Goal: Transaction & Acquisition: Purchase product/service

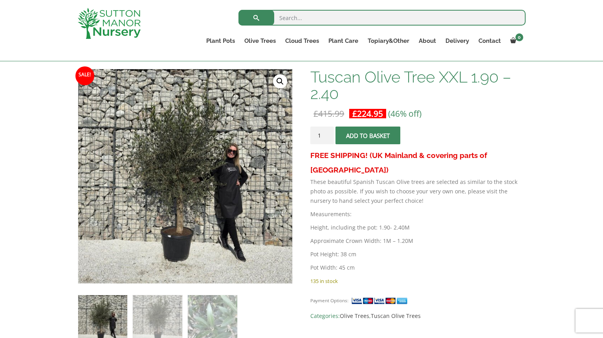
scroll to position [111, 0]
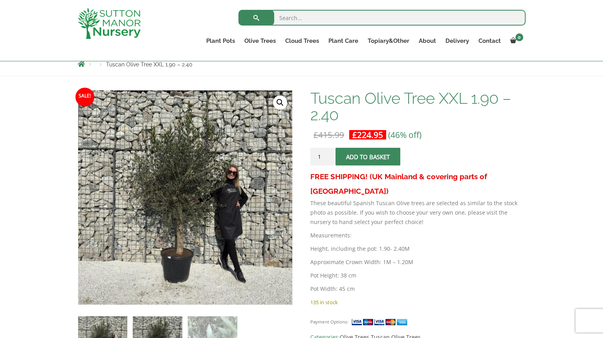
click at [160, 330] on img at bounding box center [157, 340] width 49 height 49
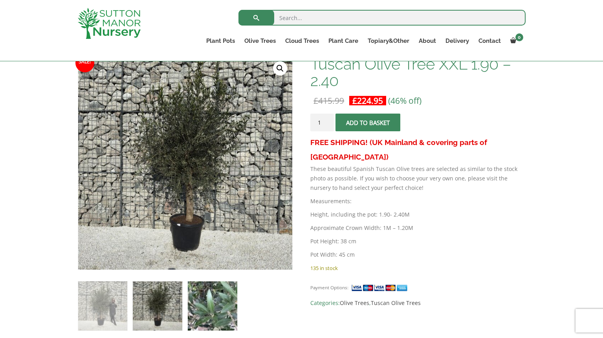
scroll to position [128, 0]
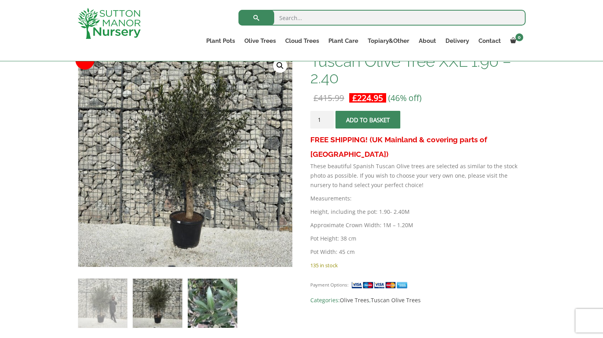
click at [207, 300] on img at bounding box center [212, 303] width 49 height 49
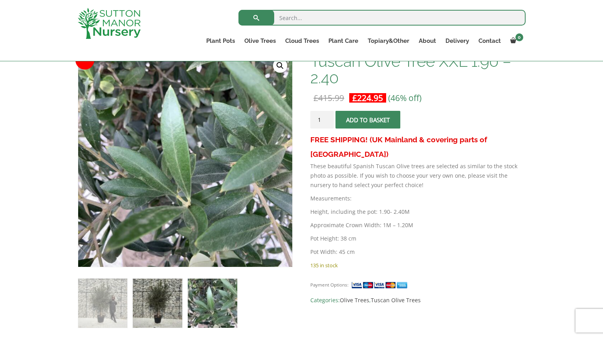
click at [173, 302] on img at bounding box center [157, 303] width 49 height 49
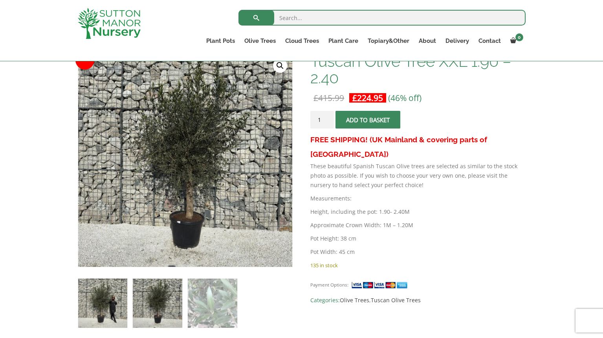
click at [126, 303] on img at bounding box center [102, 303] width 49 height 49
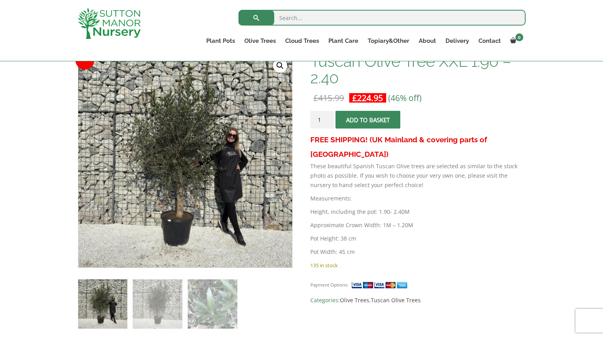
click at [387, 123] on button "Add to basket" at bounding box center [368, 120] width 65 height 18
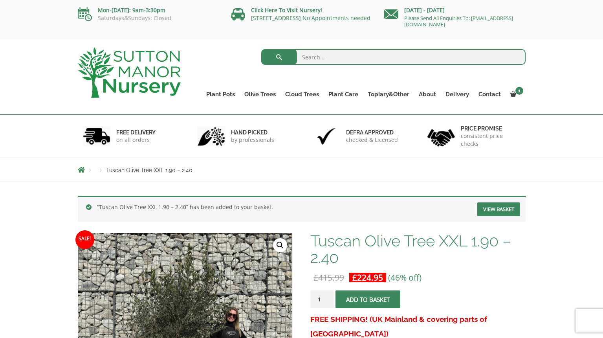
click at [501, 214] on link "View basket" at bounding box center [498, 209] width 43 height 14
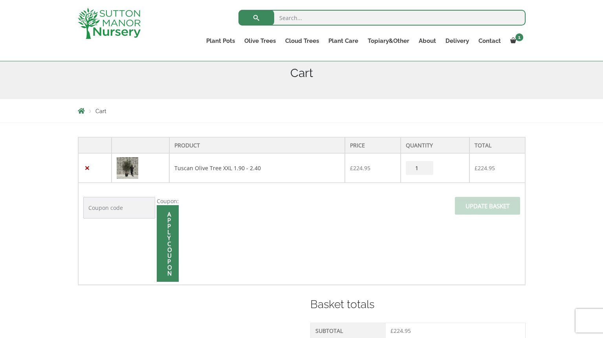
scroll to position [98, 0]
click at [450, 255] on td "Coupon: Apply coupon Update basket" at bounding box center [301, 232] width 447 height 102
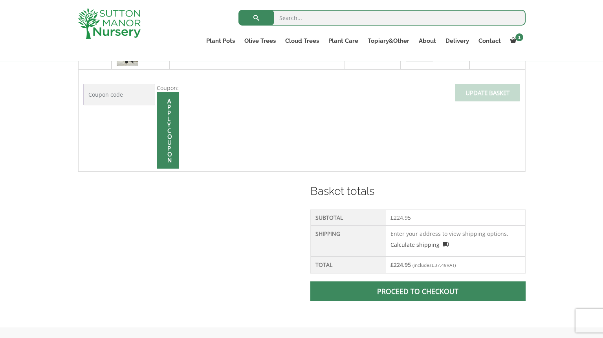
scroll to position [231, 0]
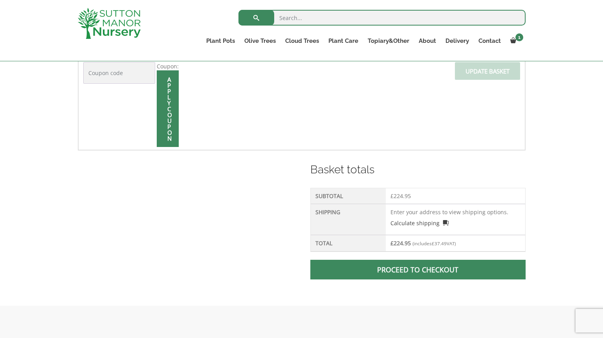
click at [418, 270] on span at bounding box center [418, 270] width 0 height 0
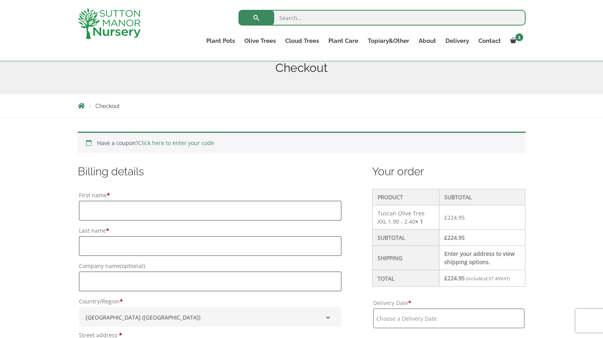
scroll to position [148, 0]
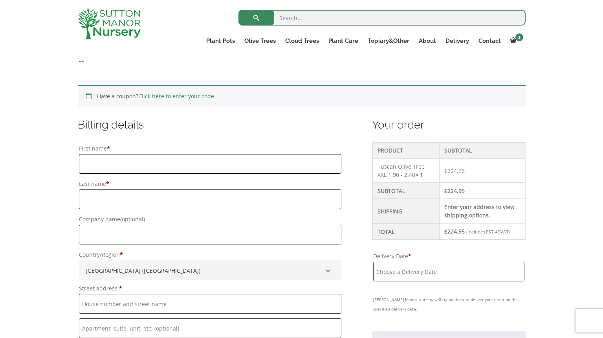
drag, startPoint x: 95, startPoint y: 161, endPoint x: 135, endPoint y: 173, distance: 41.0
click at [95, 161] on input "First name *" at bounding box center [210, 164] width 263 height 20
click at [113, 167] on input "First name *" at bounding box center [210, 164] width 263 height 20
type input "Justin"
click at [109, 200] on input "Last name *" at bounding box center [210, 199] width 263 height 20
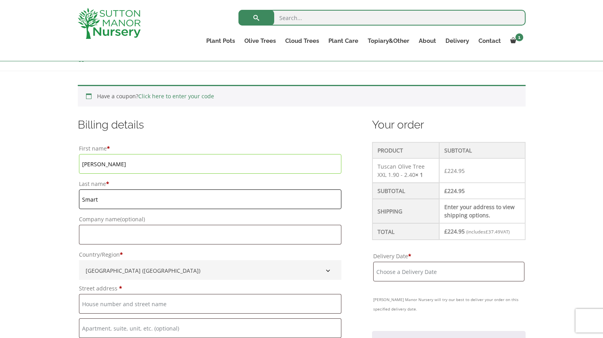
type input "Smart"
click at [127, 231] on input "Company name (optional)" at bounding box center [210, 235] width 263 height 20
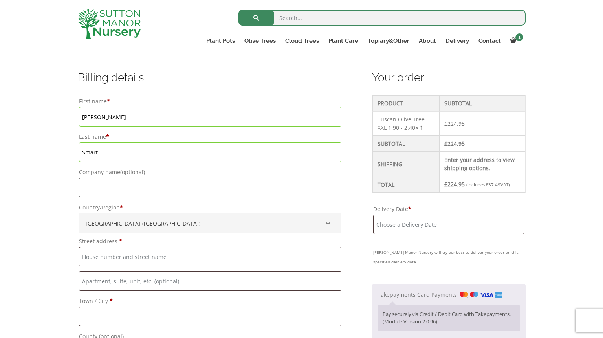
scroll to position [340, 0]
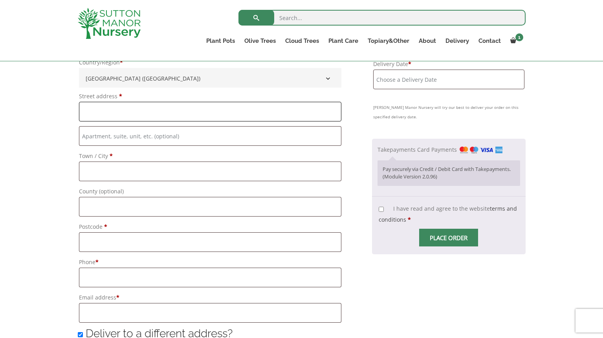
click at [101, 109] on input "Street address *" at bounding box center [210, 112] width 263 height 20
type input "Compton Manor Estate"
click at [120, 173] on input "Town / City *" at bounding box center [210, 172] width 263 height 20
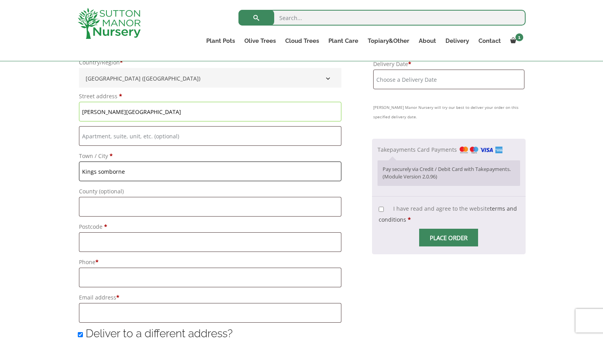
click at [100, 171] on input "Kings somborne" at bounding box center [210, 172] width 263 height 20
type input "Kings Somborne"
click at [113, 243] on input "Postcode *" at bounding box center [210, 242] width 263 height 20
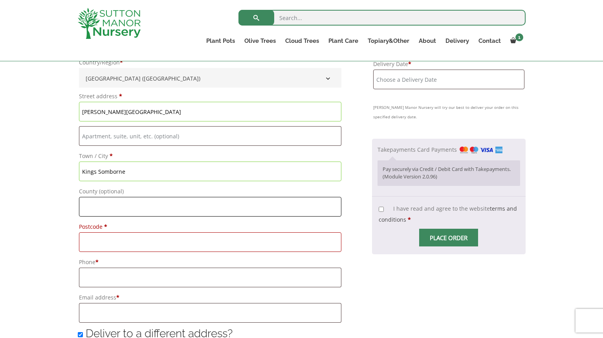
click at [108, 199] on input "County (optional)" at bounding box center [210, 207] width 263 height 20
type input "Stockbridge"
click at [114, 244] on input "Postcode *" at bounding box center [210, 242] width 263 height 20
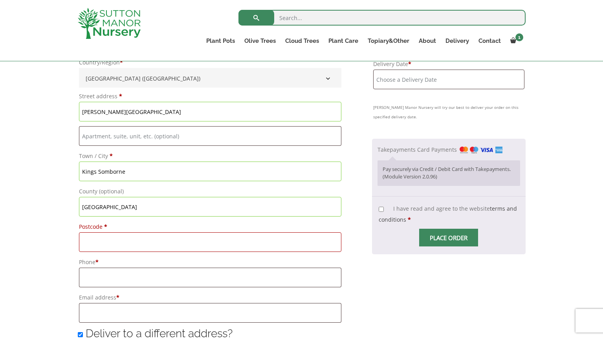
drag, startPoint x: 119, startPoint y: 206, endPoint x: 66, endPoint y: 200, distance: 52.6
click at [66, 200] on div "Have a coupon? Click here to enter your code Apply coupon Billing details First…" at bounding box center [301, 299] width 603 height 840
click at [144, 173] on input "Kings Somborne" at bounding box center [210, 172] width 263 height 20
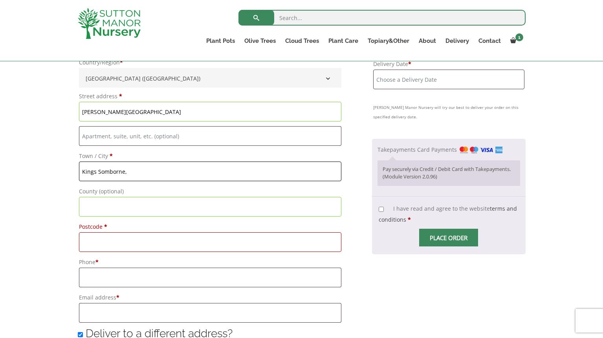
paste input "Stockbridge"
type input "Kings Somborne, Stockbridge"
click at [112, 208] on input "County (optional)" at bounding box center [210, 207] width 263 height 20
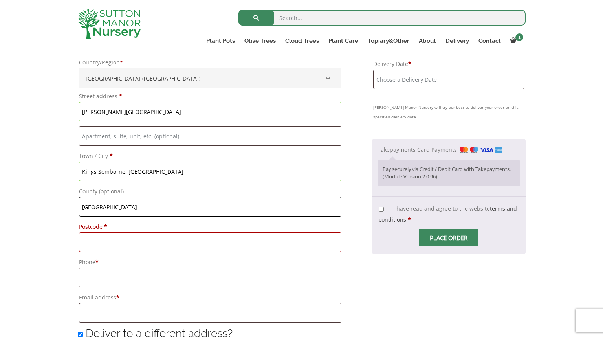
type input "Hampshire"
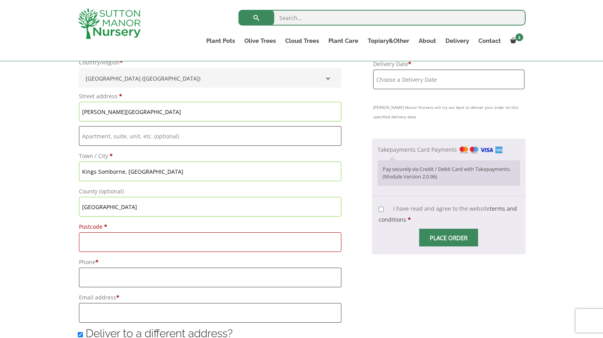
click at [104, 249] on input "Postcode *" at bounding box center [210, 242] width 263 height 20
type input "SO20 6QW"
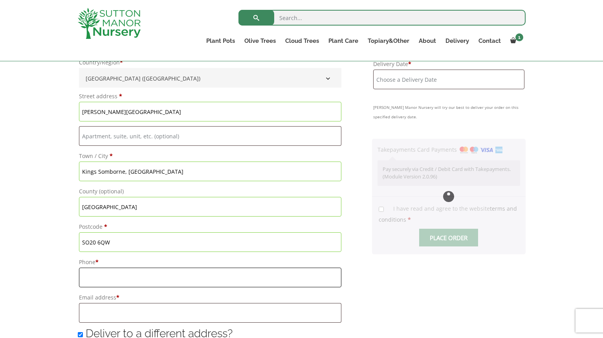
click at [113, 279] on input "Phone *" at bounding box center [210, 278] width 263 height 20
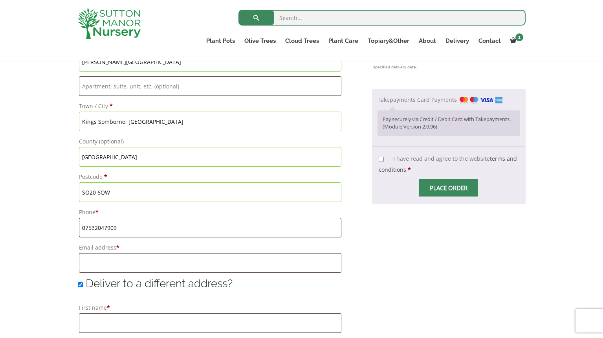
scroll to position [391, 0]
type input "07532047909"
click at [114, 261] on input "Email address *" at bounding box center [210, 262] width 263 height 20
type input "kyra_wood@hotmail.co.uk"
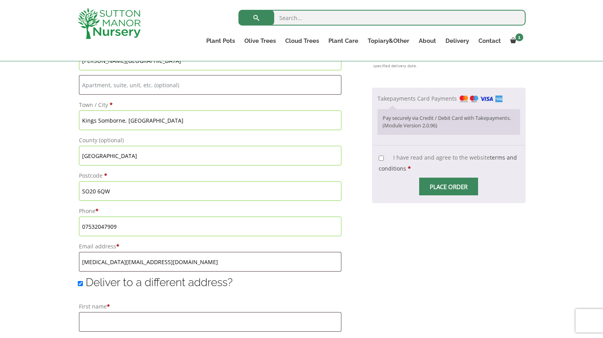
type input "Pflug Projects"
type input "5 Copperfield Mews"
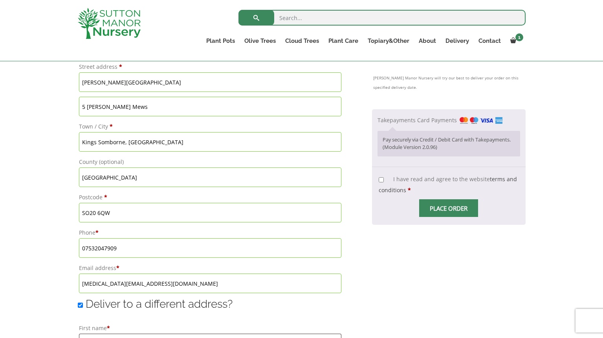
scroll to position [368, 0]
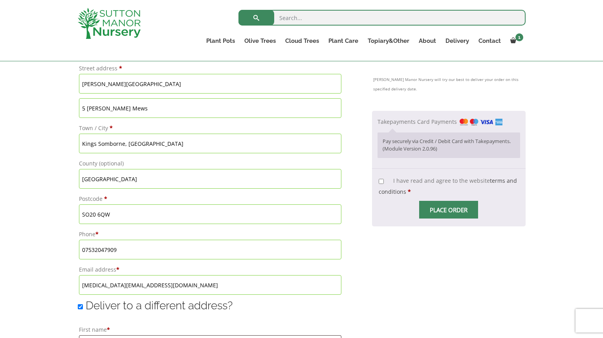
click at [111, 107] on input "5 Copperfield Mews" at bounding box center [210, 108] width 263 height 20
drag, startPoint x: 139, startPoint y: 107, endPoint x: 43, endPoint y: 97, distance: 96.4
click at [43, 97] on div "Have a coupon? Click here to enter your code Apply coupon Billing details First…" at bounding box center [301, 271] width 603 height 840
click at [50, 110] on div "Have a coupon? Click here to enter your code Apply coupon Billing details First…" at bounding box center [301, 271] width 603 height 840
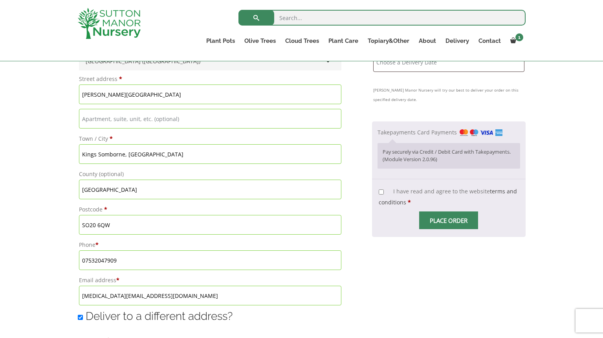
scroll to position [358, 0]
drag, startPoint x: 129, startPoint y: 94, endPoint x: 71, endPoint y: 94, distance: 58.6
click at [71, 94] on div "Have a coupon? Click here to enter your code Apply coupon Billing details First…" at bounding box center [301, 282] width 603 height 840
click at [387, 291] on div "Your order Product Subtotal Tuscan Olive Tree XXL 1.90 - 2.40 × 1 £ 224.95 Subt…" at bounding box center [448, 292] width 153 height 768
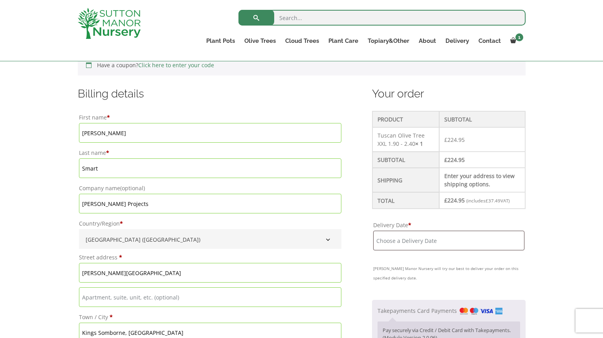
scroll to position [182, 0]
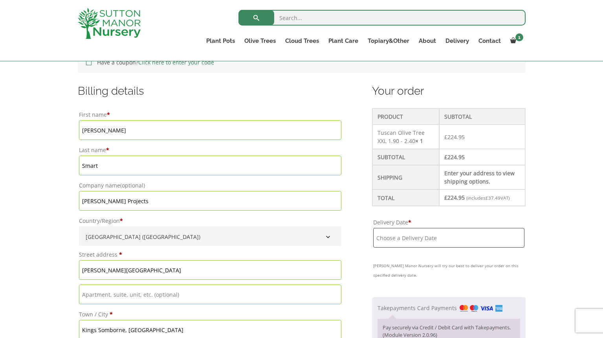
click at [89, 191] on input "Pflug Projects" at bounding box center [210, 201] width 263 height 20
drag, startPoint x: 144, startPoint y: 200, endPoint x: 68, endPoint y: 197, distance: 76.7
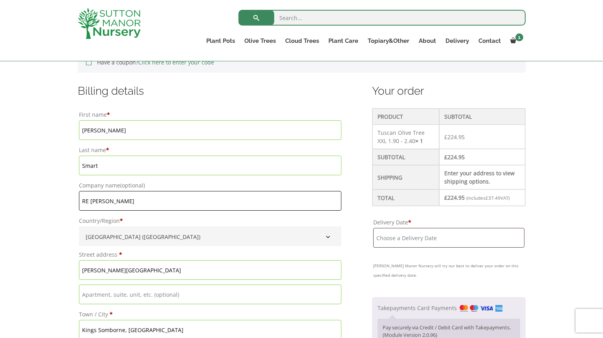
drag, startPoint x: 88, startPoint y: 201, endPoint x: 68, endPoint y: 200, distance: 20.4
click at [143, 202] on input "[ASTRID WOOD" at bounding box center [210, 201] width 263 height 20
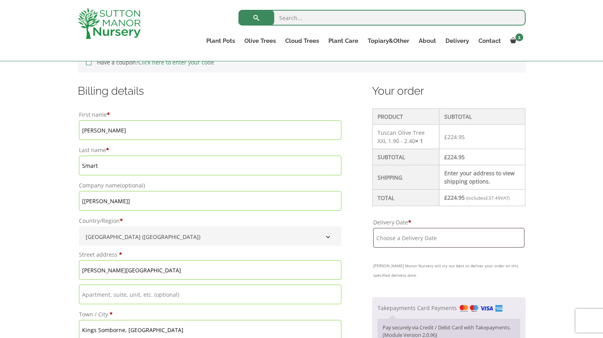
click at [84, 201] on input "[ASTRID WOOD]" at bounding box center [210, 201] width 263 height 20
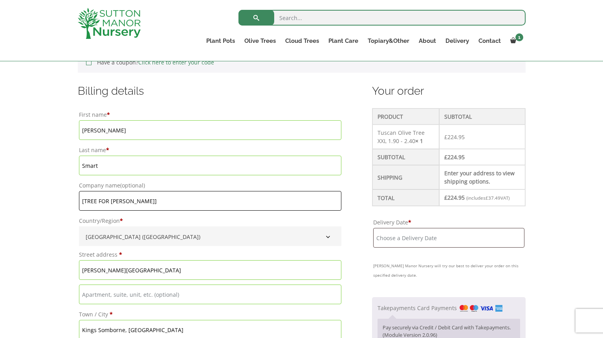
type input "[TREE FOR ASTRID WOOD]"
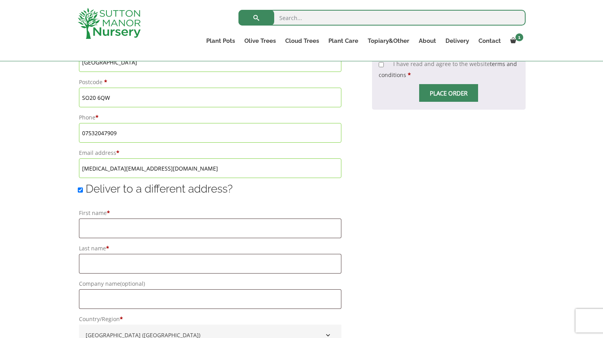
scroll to position [483, 0]
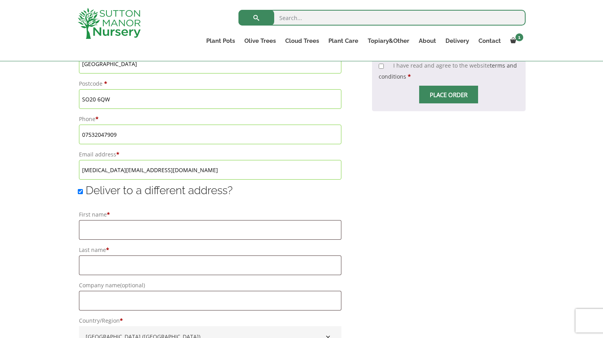
click at [52, 193] on div "Have a coupon? Click here to enter your code Apply coupon Billing details First…" at bounding box center [301, 156] width 603 height 840
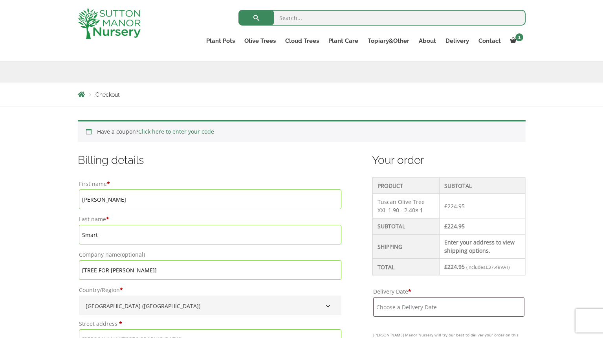
drag, startPoint x: 70, startPoint y: 197, endPoint x: 64, endPoint y: 196, distance: 6.1
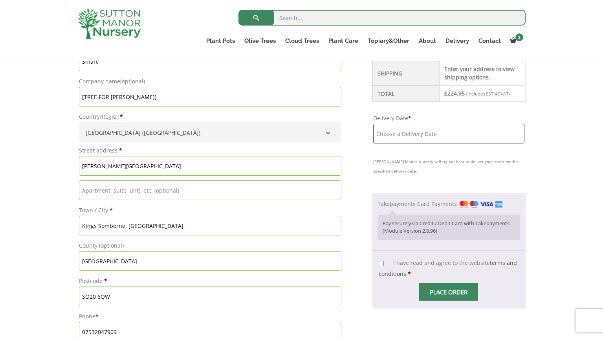
scroll to position [515, 0]
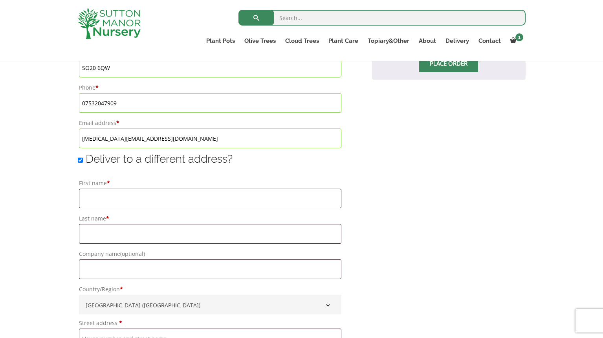
click at [102, 191] on input "First name *" at bounding box center [210, 199] width 263 height 20
paste input "Justin"
type input "Justin"
click at [99, 232] on input "Last name *" at bounding box center [210, 234] width 263 height 20
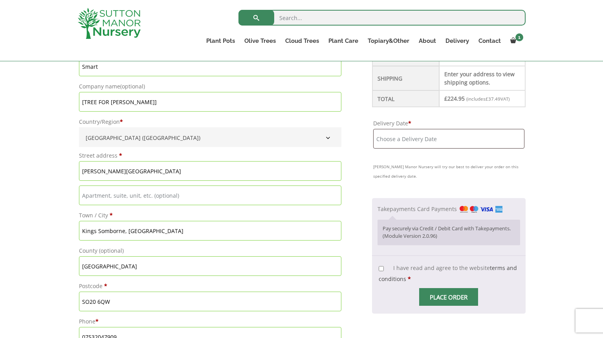
scroll to position [236, 0]
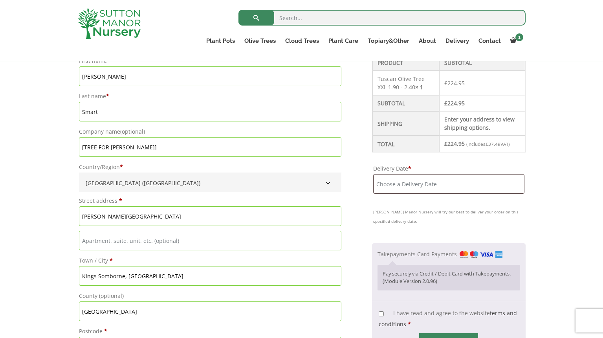
type input "Smart"
drag, startPoint x: 157, startPoint y: 148, endPoint x: 35, endPoint y: 141, distance: 121.7
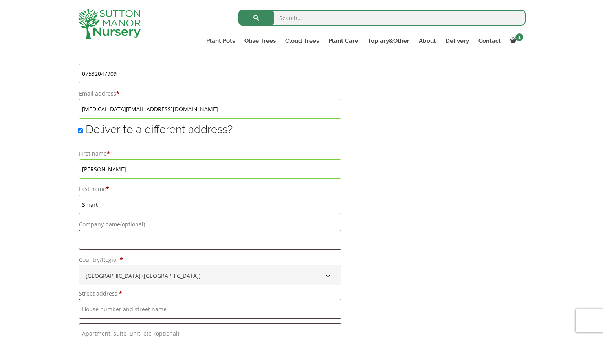
scroll to position [580, 0]
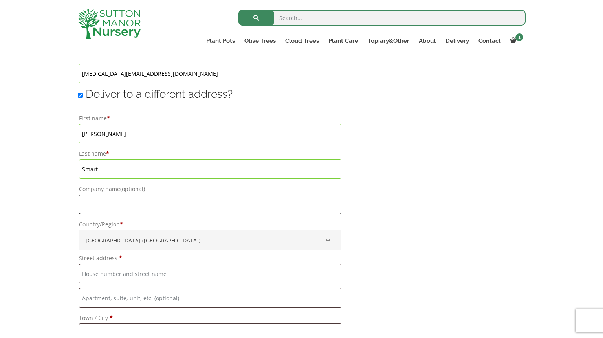
click at [108, 201] on input "Company name (optional)" at bounding box center [210, 205] width 263 height 20
paste input "[TREE FOR ASTRID WOOD]"
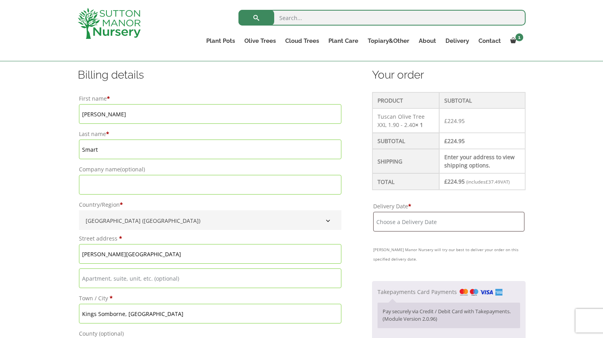
scroll to position [211, 0]
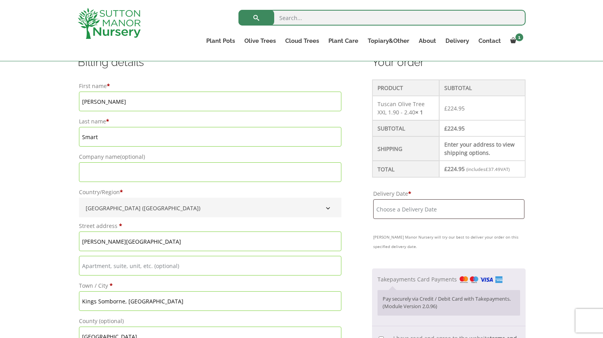
type input "[TREE FOR ASTRID WOOD]"
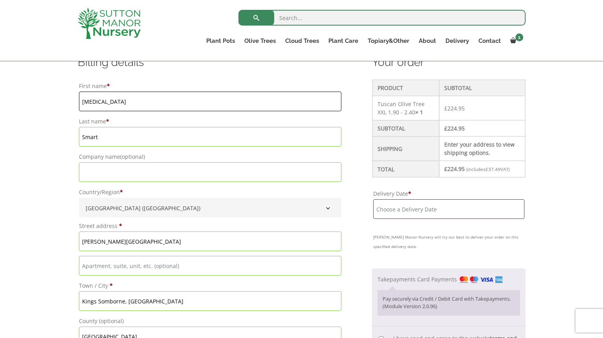
type input "Kyra"
click at [88, 133] on input "Smart" at bounding box center [210, 137] width 263 height 20
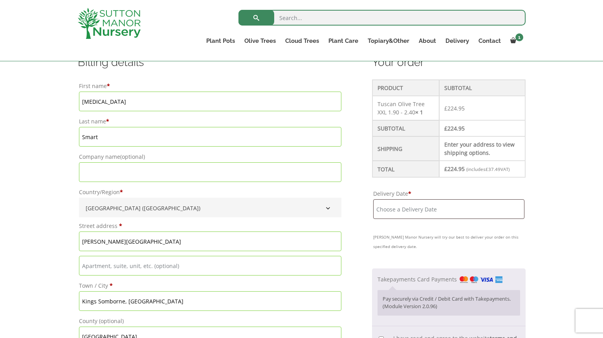
drag, startPoint x: 112, startPoint y: 138, endPoint x: 63, endPoint y: 136, distance: 48.8
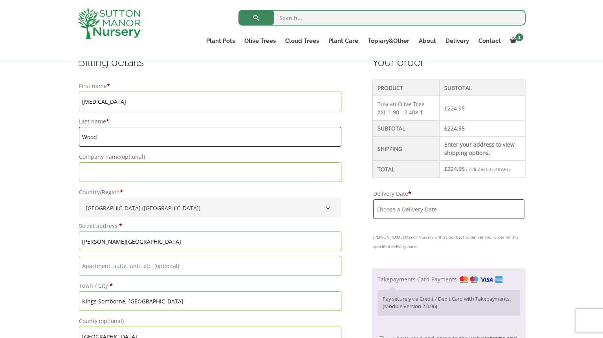
type input "Wood"
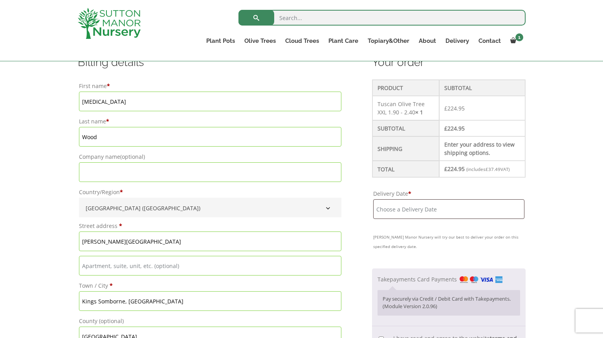
drag, startPoint x: 24, startPoint y: 205, endPoint x: 30, endPoint y: 203, distance: 6.5
drag, startPoint x: 152, startPoint y: 242, endPoint x: 48, endPoint y: 232, distance: 104.3
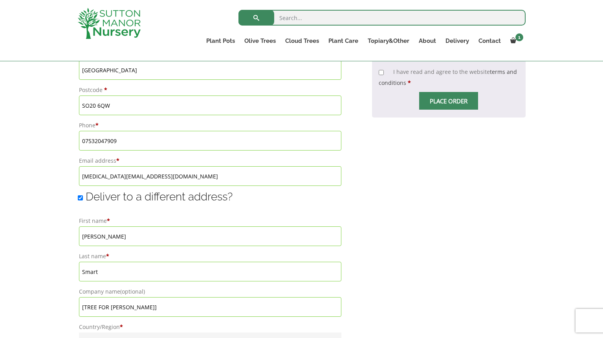
scroll to position [597, 0]
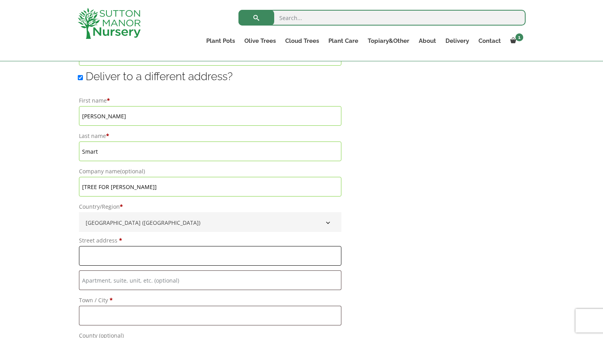
click at [127, 260] on input "Street address *" at bounding box center [210, 256] width 263 height 20
paste input "Compton Manor Estate"
type input "Compton Manor Estate"
drag, startPoint x: 27, startPoint y: 227, endPoint x: 62, endPoint y: 254, distance: 44.6
click at [26, 227] on div "Have a coupon? Click here to enter your code Apply coupon Billing details First…" at bounding box center [301, 42] width 603 height 840
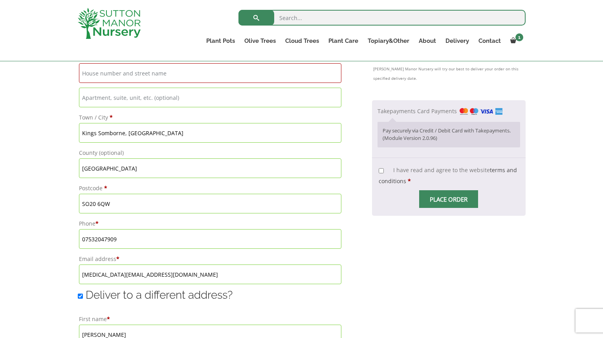
scroll to position [358, 0]
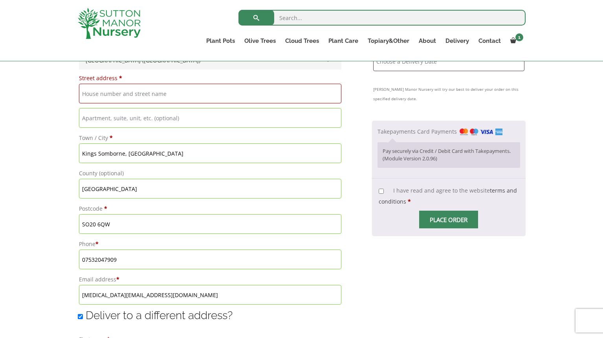
click at [141, 154] on input "Kings Somborne, Stockbridge" at bounding box center [210, 153] width 263 height 20
drag, startPoint x: 175, startPoint y: 154, endPoint x: 29, endPoint y: 148, distance: 146.3
click at [29, 148] on div "Have a coupon? Click here to enter your code Apply coupon Billing details First…" at bounding box center [301, 281] width 603 height 840
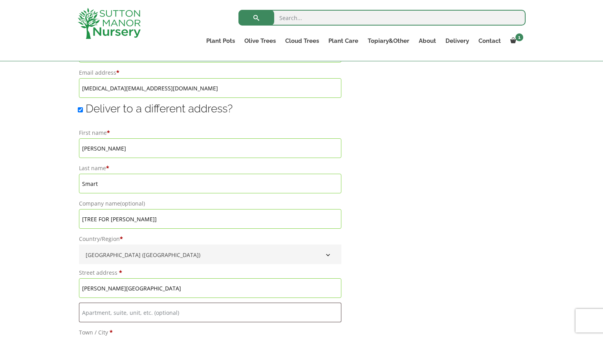
scroll to position [723, 0]
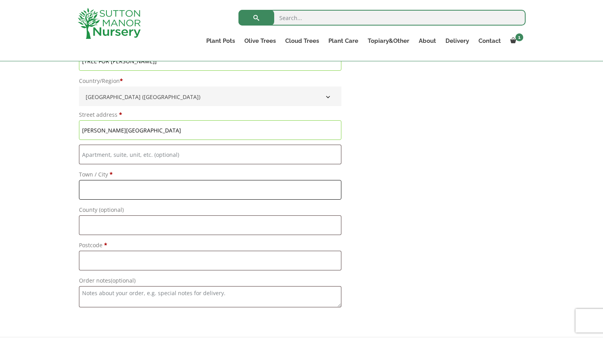
click at [111, 187] on input "Town / City *" at bounding box center [210, 190] width 263 height 20
paste input "Kings Somborne, Stockbridge"
type input "Kings Somborne, Stockbridge"
click at [103, 227] on input "County (optional)" at bounding box center [210, 225] width 263 height 20
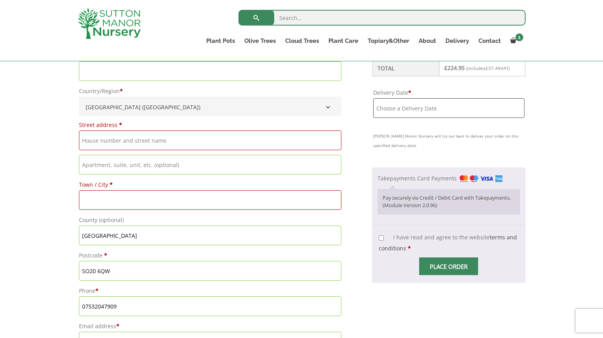
scroll to position [314, 0]
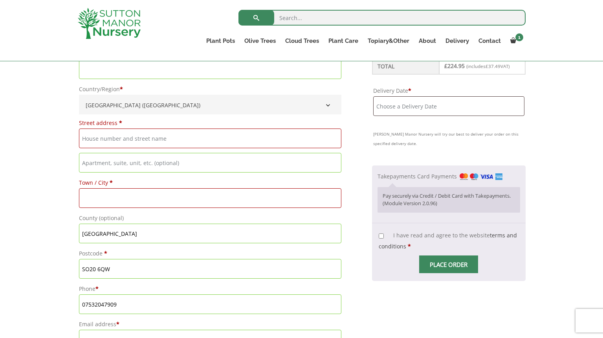
type input "Hampshire"
drag, startPoint x: 117, startPoint y: 236, endPoint x: 54, endPoint y: 233, distance: 63.4
click at [55, 233] on div "Have a coupon? Click here to enter your code Apply coupon Billing details First…" at bounding box center [301, 326] width 603 height 840
drag, startPoint x: 123, startPoint y: 267, endPoint x: 64, endPoint y: 268, distance: 58.9
click at [65, 268] on div "Have a coupon? Click here to enter your code Apply coupon Billing details First…" at bounding box center [301, 326] width 603 height 840
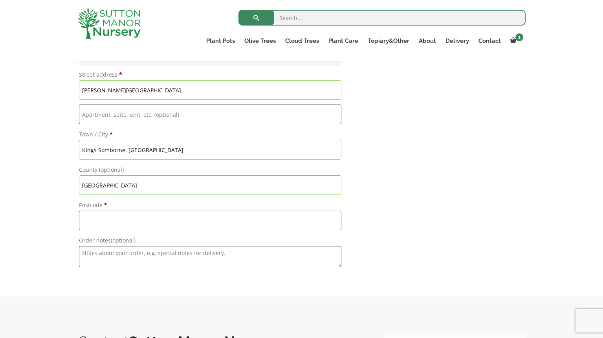
scroll to position [788, 0]
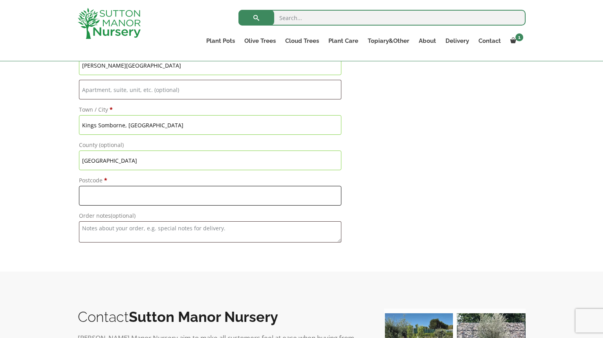
click at [105, 202] on input "Postcode *" at bounding box center [210, 196] width 263 height 20
paste input "SO20 6QW"
type input "SO20 6QW"
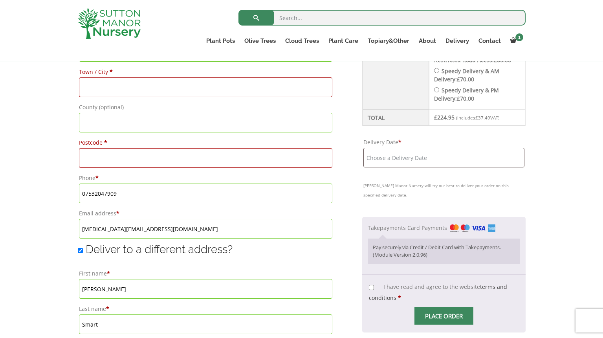
click at [105, 188] on input "07532047909" at bounding box center [206, 194] width 254 height 20
click at [65, 194] on div "Have a coupon? Click here to enter your code Apply coupon Billing details First…" at bounding box center [301, 215] width 603 height 840
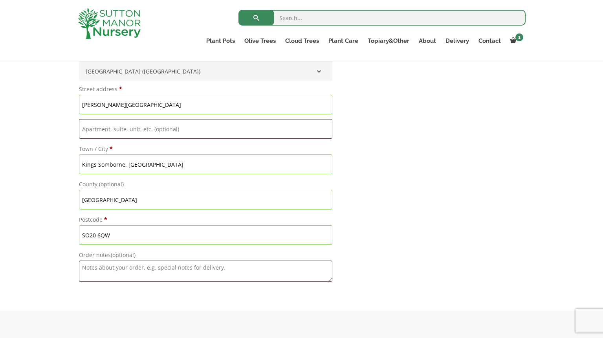
scroll to position [754, 0]
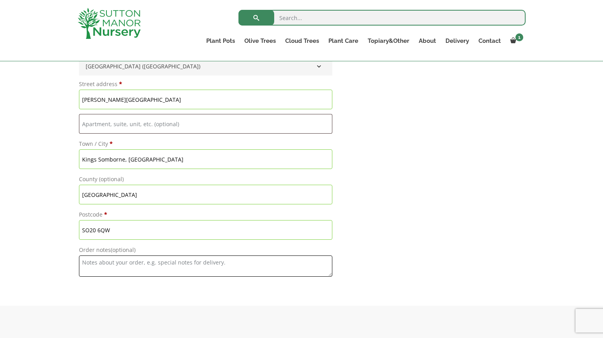
drag, startPoint x: 102, startPoint y: 266, endPoint x: 114, endPoint y: 272, distance: 13.4
click at [102, 266] on textarea "Order notes (optional)" at bounding box center [206, 265] width 254 height 21
paste textarea "07532047909"
click at [135, 263] on textarea "Please phone Justin - 07532047909" at bounding box center [206, 265] width 254 height 21
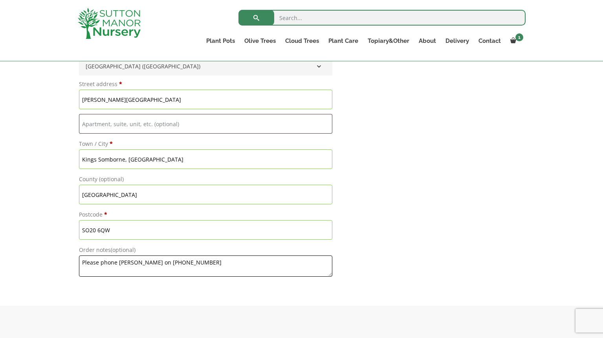
type textarea "Please phone Justin on 07532047909"
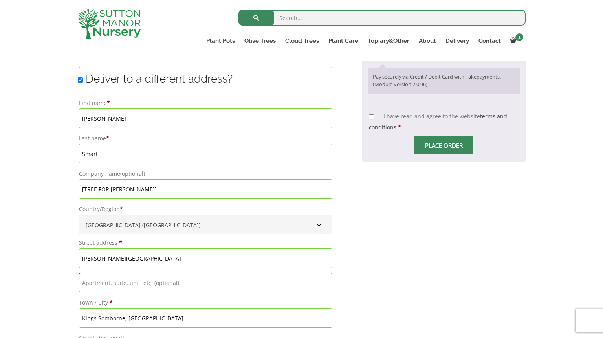
scroll to position [586, 0]
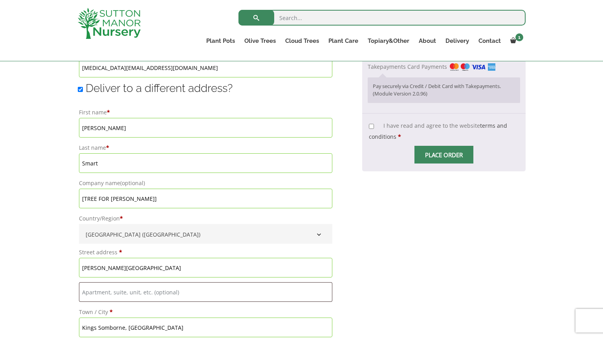
drag, startPoint x: 132, startPoint y: 204, endPoint x: 140, endPoint y: 211, distance: 10.9
click at [132, 206] on input "[TREE FOR ASTRID WOOD]" at bounding box center [206, 199] width 254 height 20
drag, startPoint x: 167, startPoint y: 196, endPoint x: 68, endPoint y: 191, distance: 99.5
click at [68, 191] on div "Have a coupon? Click here to enter your code Apply coupon Billing details First…" at bounding box center [301, 54] width 603 height 840
type input "[TREE FOR ASTRID WOOD]"
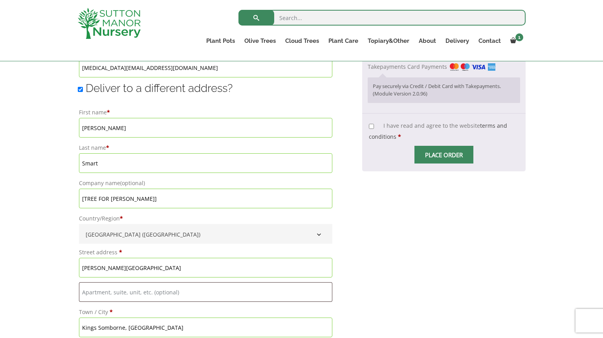
click at [36, 199] on div "Have a coupon? Click here to enter your code Apply coupon Billing details First…" at bounding box center [301, 54] width 603 height 840
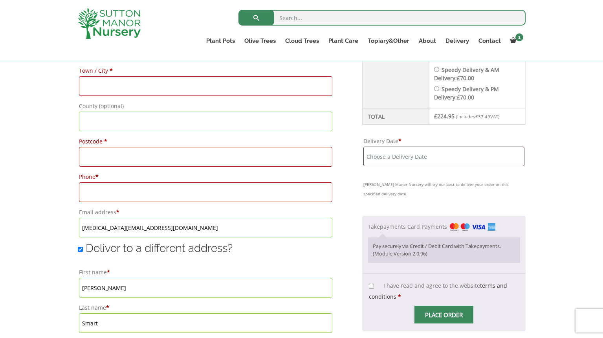
scroll to position [420, 0]
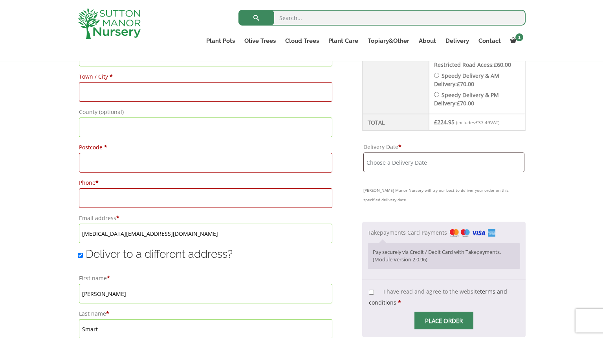
click at [95, 191] on input "Phone *" at bounding box center [206, 198] width 254 height 20
type input "07919981548"
type input "15 Claremont Court"
type input "5 Copperfield Mews"
type input "London"
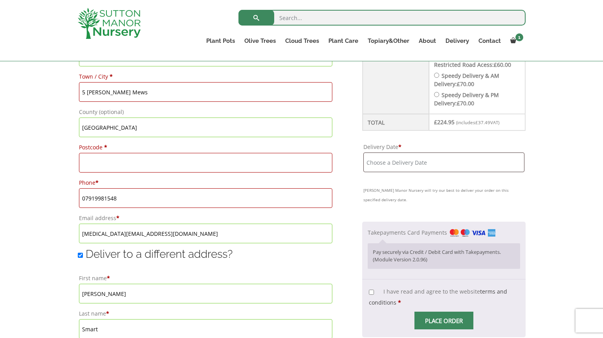
type input "E2 6DE"
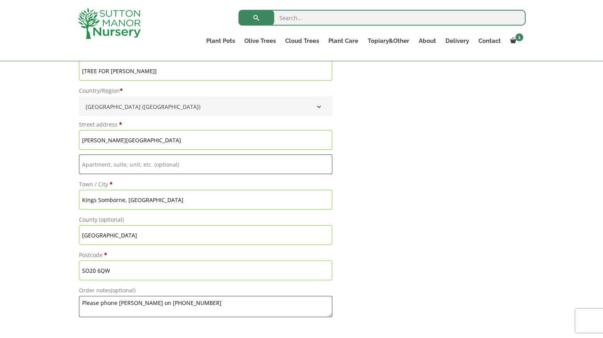
scroll to position [712, 0]
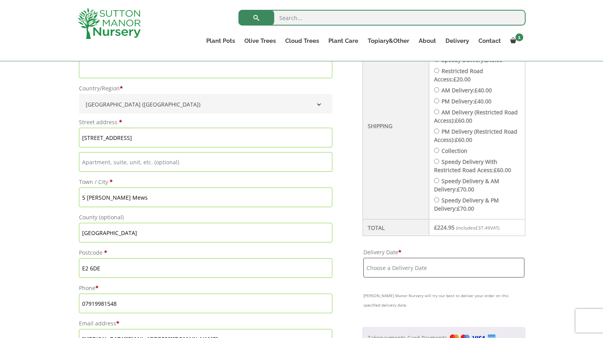
scroll to position [325, 0]
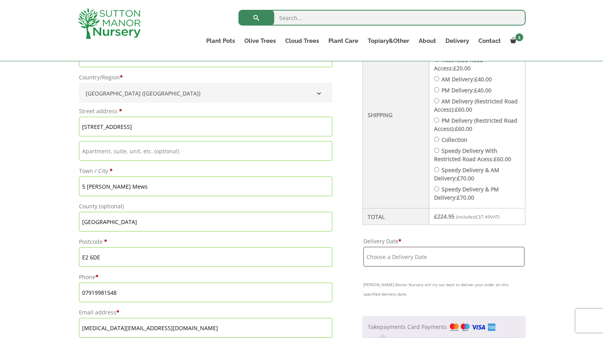
click at [400, 264] on input "Delivery Date *" at bounding box center [443, 257] width 161 height 20
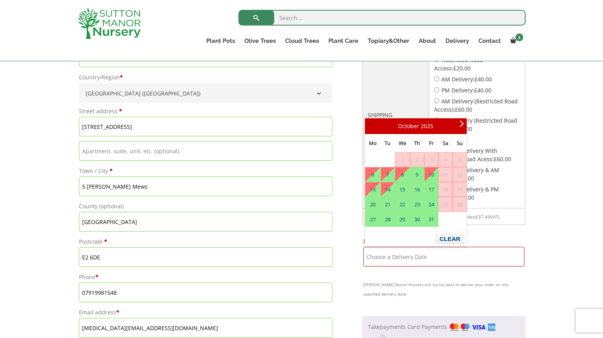
click at [373, 126] on span "Prev" at bounding box center [372, 126] width 6 height 6
click at [502, 154] on li "Speedy Delivery With Restricted Road Acess: £ 60.00" at bounding box center [477, 155] width 86 height 17
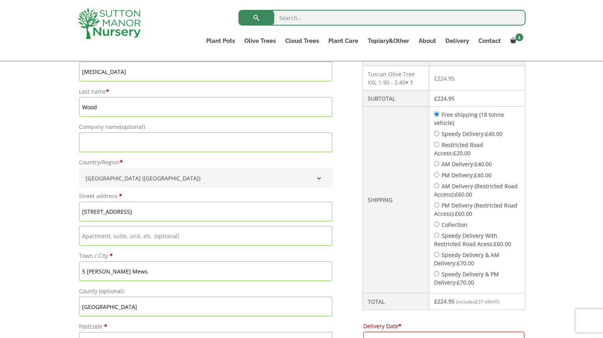
scroll to position [218, 0]
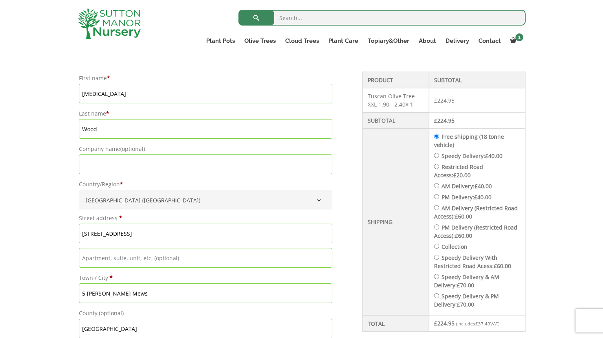
click at [439, 157] on input "Speedy Delivery: £ 40.00" at bounding box center [436, 155] width 5 height 5
radio input "true"
click at [442, 152] on div "Checkout" at bounding box center [444, 202] width 163 height 260
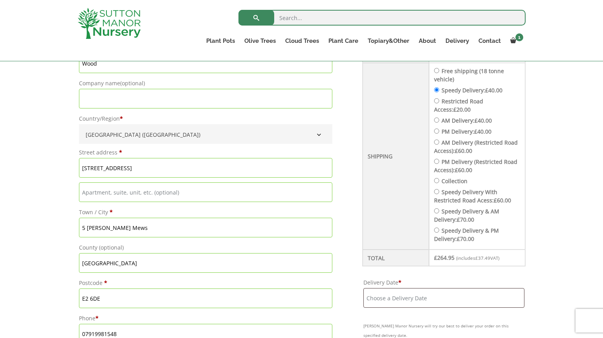
scroll to position [285, 0]
click at [412, 298] on input "Delivery Date *" at bounding box center [443, 297] width 161 height 20
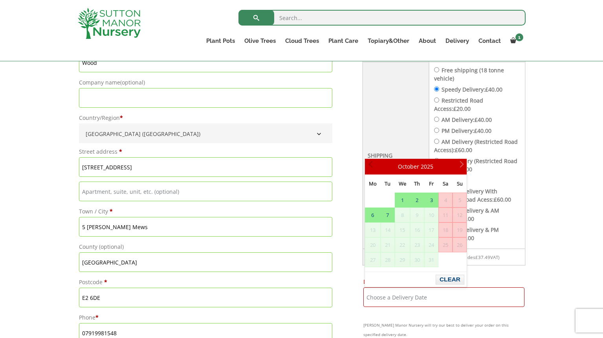
click at [371, 162] on link "Prev" at bounding box center [371, 166] width 13 height 13
click at [372, 163] on span "Prev" at bounding box center [372, 166] width 6 height 6
click at [403, 201] on link "1" at bounding box center [402, 200] width 15 height 14
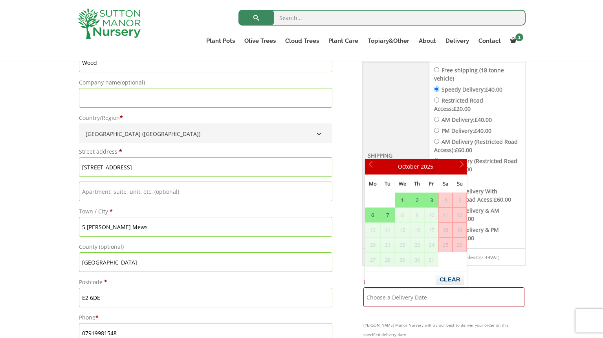
type input "1 October, 2025"
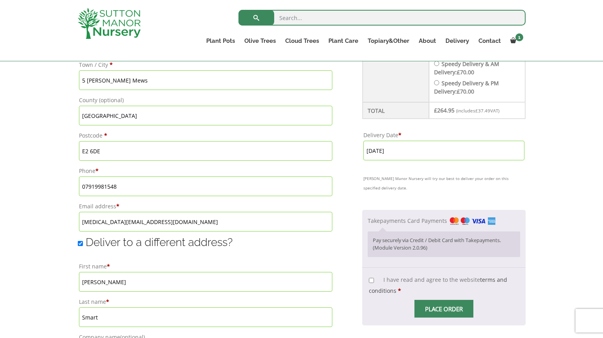
scroll to position [431, 0]
click at [373, 281] on input "I have read and agree to the website terms and conditions *" at bounding box center [371, 280] width 5 height 5
checkbox input "true"
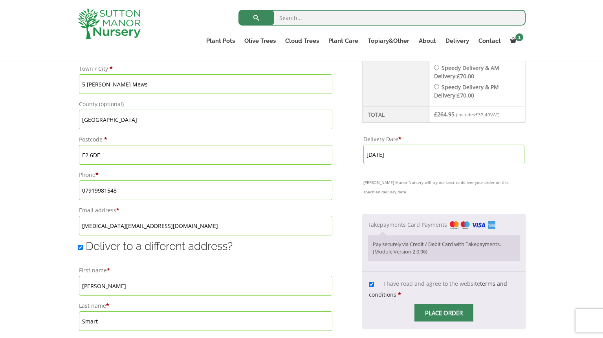
scroll to position [427, 0]
click at [406, 156] on input "1 October, 2025" at bounding box center [443, 155] width 161 height 20
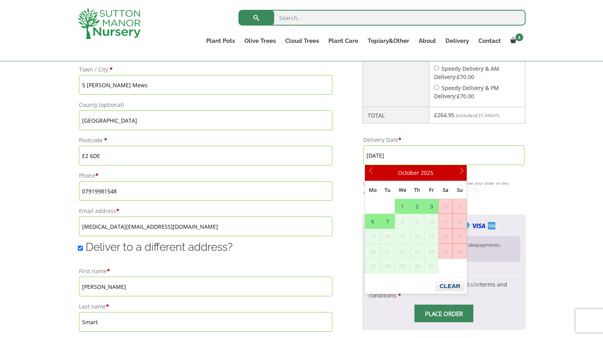
drag, startPoint x: 387, startPoint y: 191, endPoint x: 372, endPoint y: 184, distance: 16.7
click at [387, 191] on span "Tu" at bounding box center [388, 189] width 6 height 7
click at [370, 173] on span "Prev" at bounding box center [372, 173] width 6 height 6
click at [464, 171] on link "Next" at bounding box center [459, 172] width 13 height 13
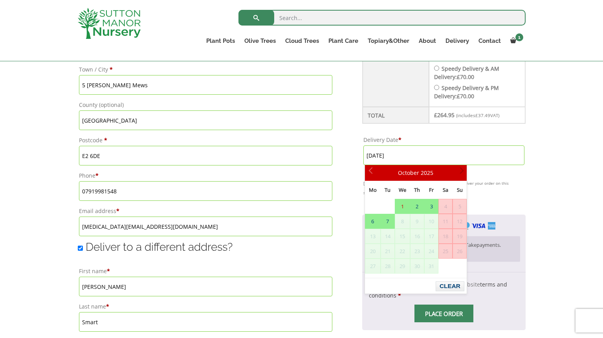
click at [463, 171] on span "Next" at bounding box center [460, 173] width 6 height 6
drag, startPoint x: 416, startPoint y: 220, endPoint x: 412, endPoint y: 216, distance: 5.6
click at [415, 218] on span "9" at bounding box center [417, 221] width 13 height 14
drag, startPoint x: 388, startPoint y: 196, endPoint x: 386, endPoint y: 192, distance: 4.9
click at [388, 196] on th "Tu" at bounding box center [388, 190] width 14 height 18
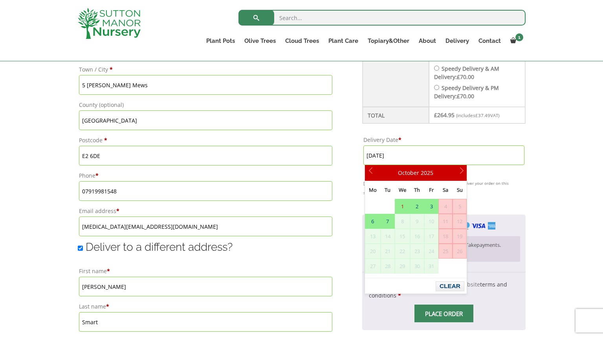
click at [374, 178] on link "Prev" at bounding box center [371, 172] width 13 height 13
click at [370, 175] on span "Prev" at bounding box center [372, 173] width 6 height 6
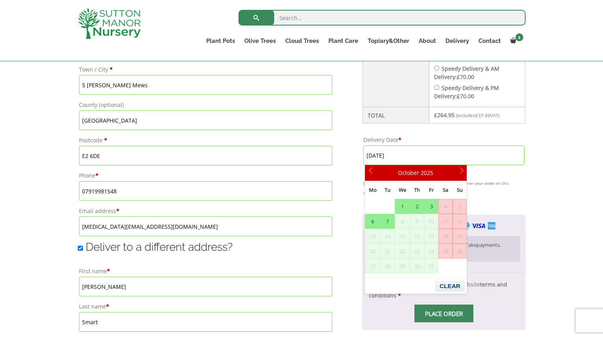
click at [385, 157] on input "1 October, 2025" at bounding box center [443, 155] width 161 height 20
drag, startPoint x: 389, startPoint y: 155, endPoint x: 396, endPoint y: 155, distance: 7.9
click at [389, 155] on input "1 October, 2025" at bounding box center [443, 155] width 161 height 20
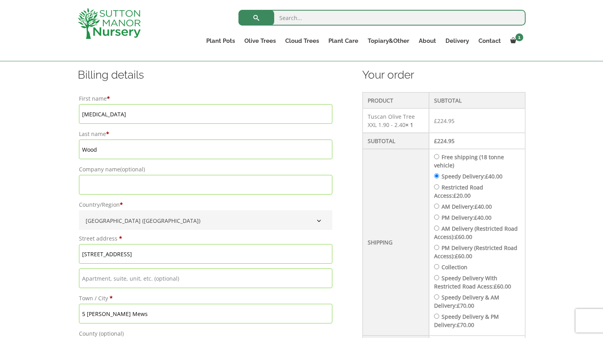
scroll to position [199, 0]
click at [454, 207] on label "AM Delivery: £ 40.00" at bounding box center [467, 205] width 50 height 7
click at [439, 207] on input "AM Delivery: £ 40.00" at bounding box center [436, 205] width 5 height 5
radio input "true"
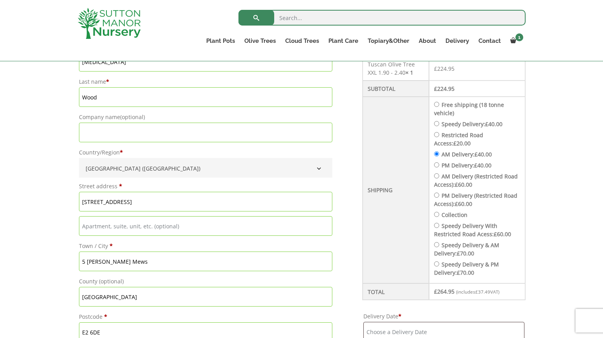
scroll to position [334, 0]
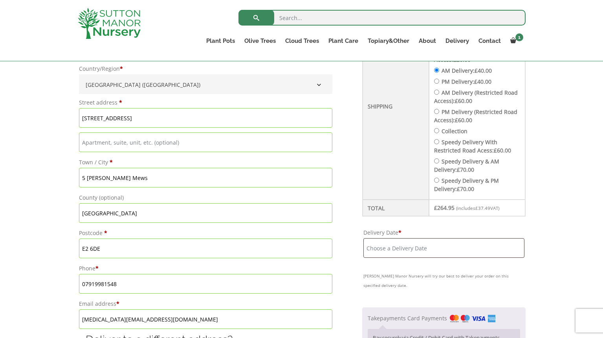
click at [428, 249] on input "Delivery Date *" at bounding box center [443, 248] width 161 height 20
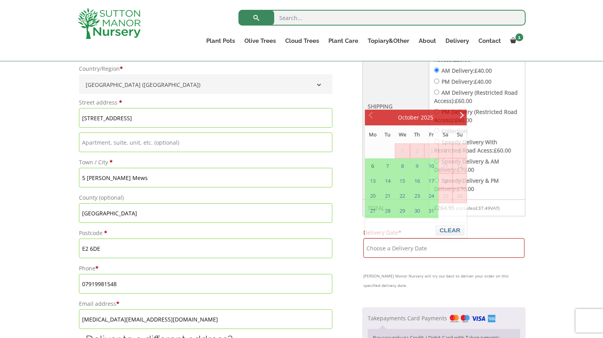
click at [503, 140] on li "Speedy Delivery With Restricted Road Acess: £ 60.00" at bounding box center [477, 146] width 86 height 17
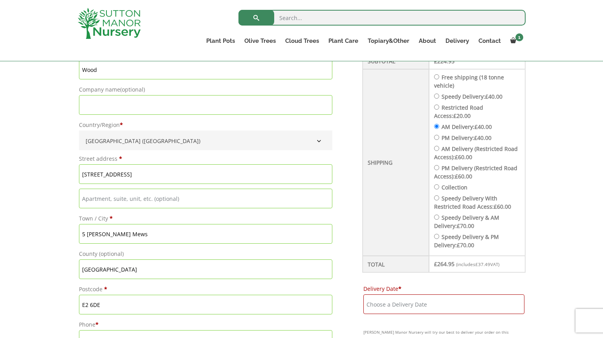
scroll to position [184, 0]
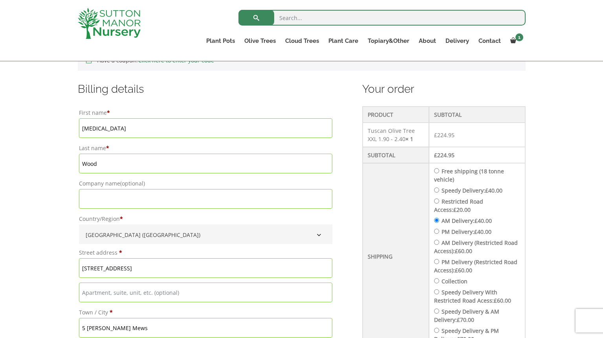
click at [446, 192] on label "Speedy Delivery: £ 40.00" at bounding box center [472, 190] width 61 height 7
click at [439, 192] on input "Speedy Delivery: £ 40.00" at bounding box center [436, 189] width 5 height 5
radio input "true"
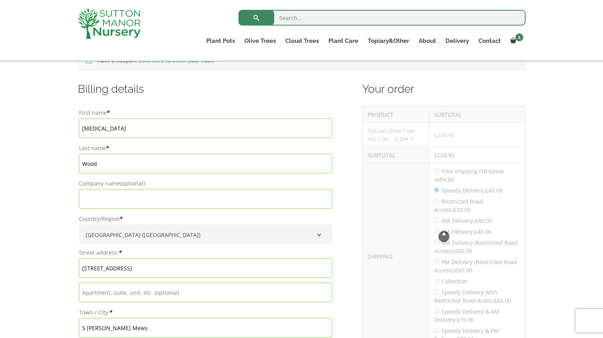
click at [443, 189] on div "Checkout" at bounding box center [444, 236] width 163 height 260
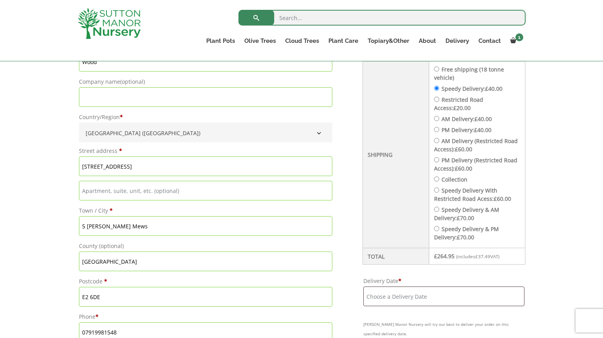
scroll to position [428, 0]
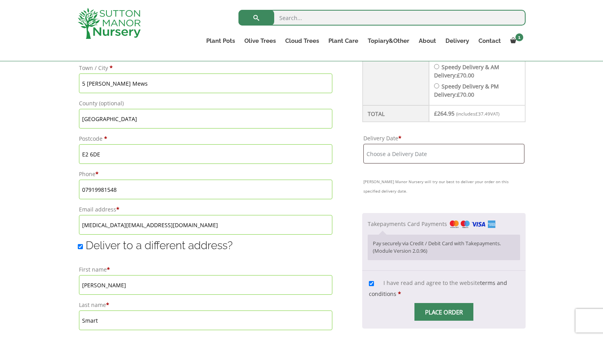
click at [402, 167] on p "Delivery Date * Sutton Manor Nursery will try our best to deliver your order on…" at bounding box center [443, 164] width 163 height 65
click at [402, 158] on input "Delivery Date *" at bounding box center [443, 154] width 161 height 20
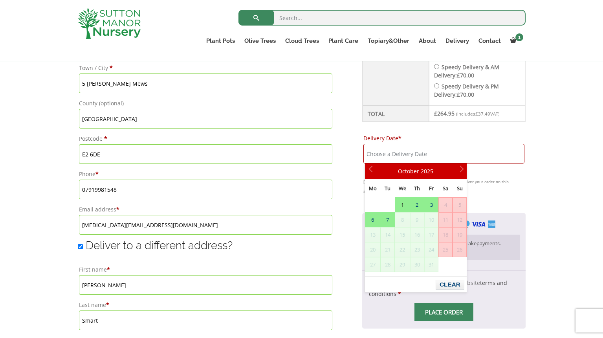
click at [402, 204] on link "1" at bounding box center [402, 205] width 15 height 14
type input "1 October, 2025"
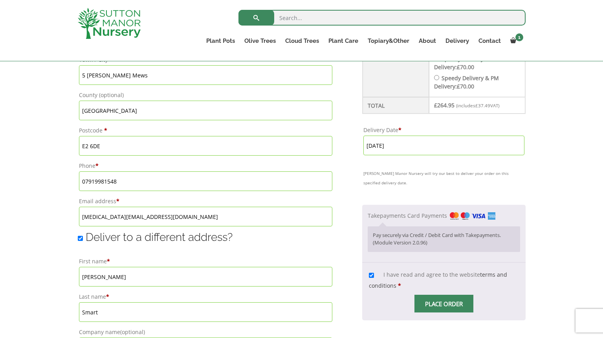
scroll to position [441, 0]
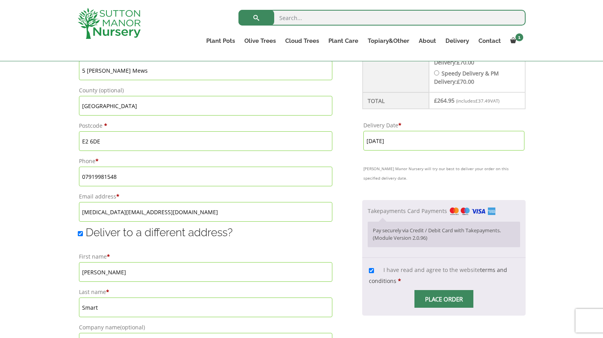
click at [444, 299] on span "Checkout" at bounding box center [444, 299] width 0 height 0
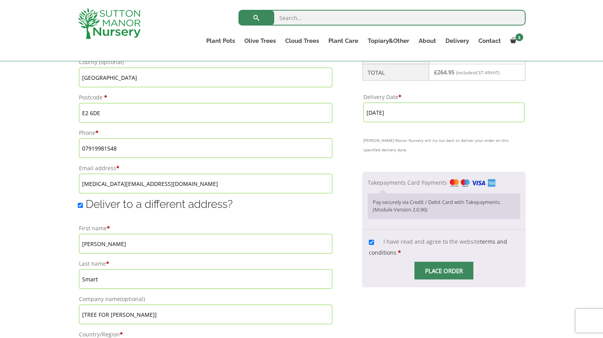
scroll to position [475, 0]
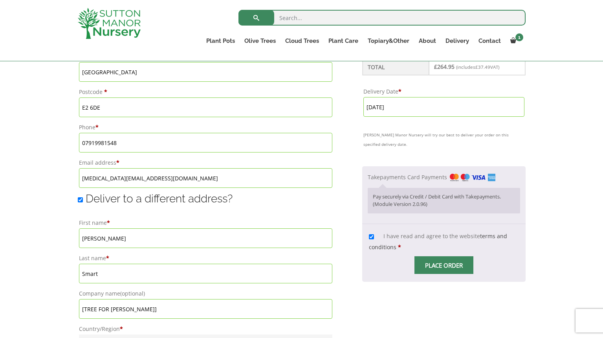
click at [444, 265] on span "Checkout" at bounding box center [444, 265] width 0 height 0
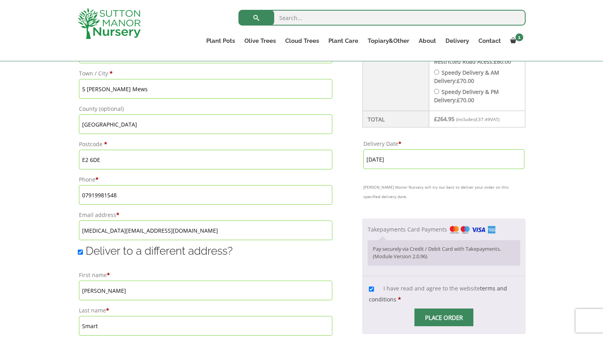
scroll to position [454, 0]
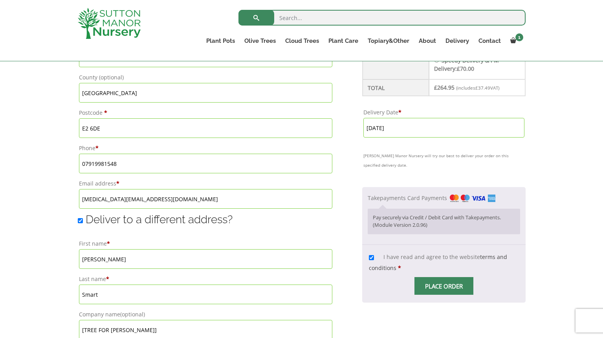
click at [538, 255] on div "Have a coupon? Click here to enter your code Apply coupon Billing details First…" at bounding box center [301, 185] width 603 height 840
click at [374, 258] on input "I have read and agree to the website terms and conditions *" at bounding box center [371, 257] width 5 height 5
click at [371, 259] on input "I have read and agree to the website terms and conditions *" at bounding box center [371, 257] width 5 height 5
checkbox input "true"
click at [425, 285] on span "Place order" at bounding box center [444, 286] width 59 height 18
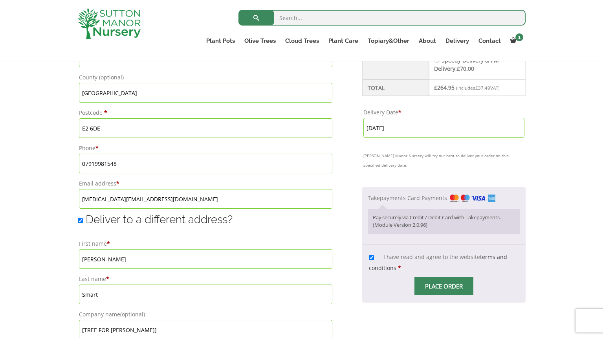
click at [446, 286] on input "Place order" at bounding box center [444, 286] width 59 height 18
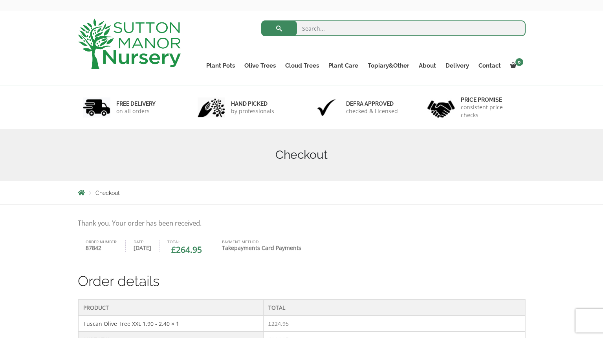
scroll to position [39, 0]
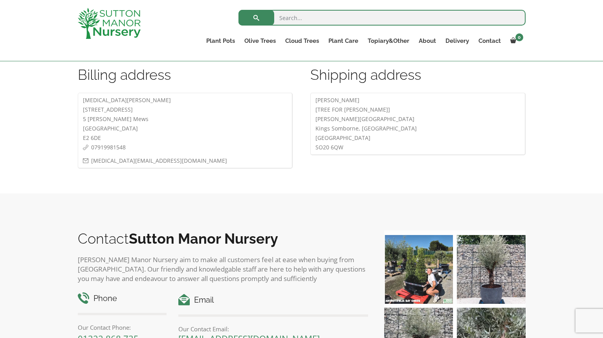
scroll to position [417, 0]
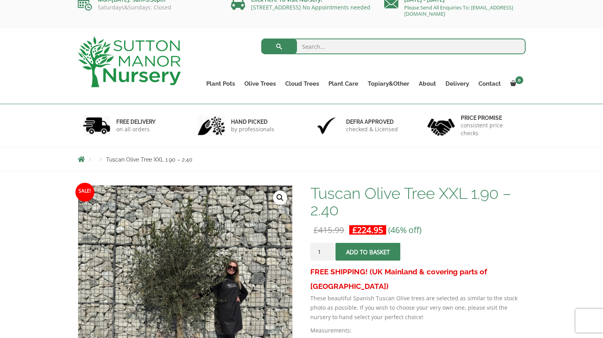
scroll to position [13, 0]
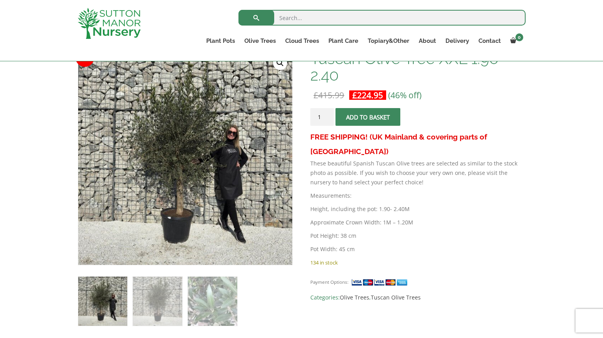
scroll to position [129, 0]
